Goal: Task Accomplishment & Management: Complete application form

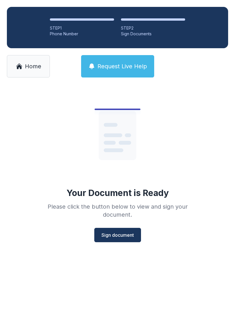
click at [23, 66] on link "Home" at bounding box center [28, 66] width 43 height 22
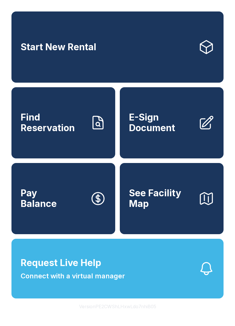
click at [173, 126] on span "E-Sign Document" at bounding box center [161, 122] width 65 height 21
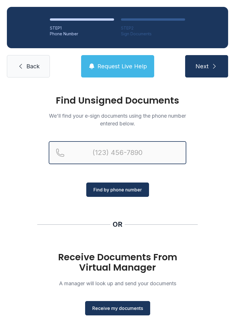
click at [113, 147] on input "Reservation phone number" at bounding box center [118, 152] width 138 height 23
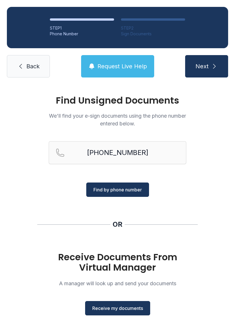
click at [211, 66] on icon "submit" at bounding box center [214, 66] width 7 height 7
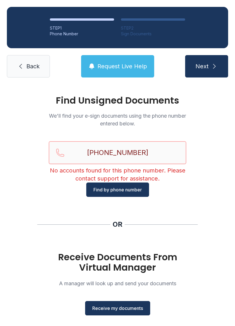
click at [152, 150] on input "[PHONE_NUMBER]" at bounding box center [118, 152] width 138 height 23
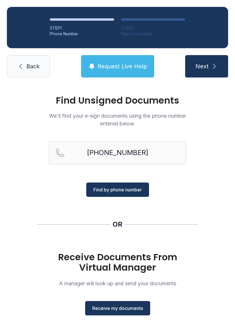
click at [211, 65] on icon "submit" at bounding box center [214, 66] width 7 height 7
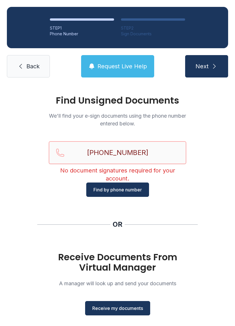
click at [152, 153] on input "[PHONE_NUMBER]" at bounding box center [118, 152] width 138 height 23
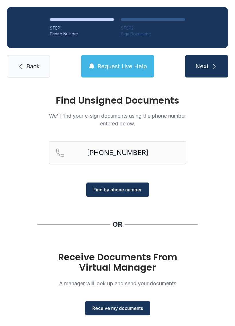
click at [218, 62] on button "Next" at bounding box center [206, 66] width 43 height 22
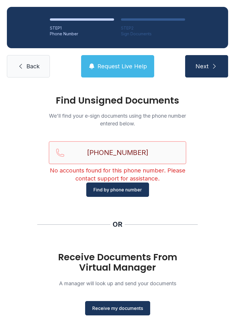
click at [155, 152] on input "[PHONE_NUMBER]" at bounding box center [118, 152] width 138 height 23
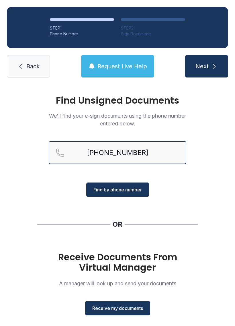
type input "[PHONE_NUMBER]"
click at [204, 61] on button "Next" at bounding box center [206, 66] width 43 height 22
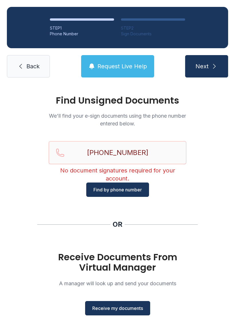
click at [34, 68] on span "Back" at bounding box center [32, 66] width 13 height 8
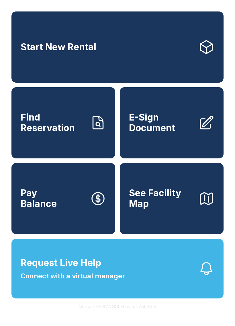
click at [176, 124] on span "E-Sign Document" at bounding box center [161, 122] width 65 height 21
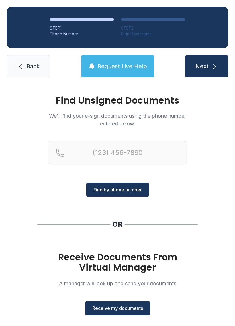
click at [123, 257] on h1 "Receive Documents From Virtual Manager" at bounding box center [118, 262] width 138 height 21
click at [118, 308] on span "Receive my documents" at bounding box center [117, 308] width 51 height 7
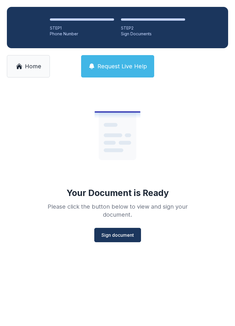
click at [117, 235] on span "Sign document" at bounding box center [118, 234] width 32 height 7
